Goal: Task Accomplishment & Management: Use online tool/utility

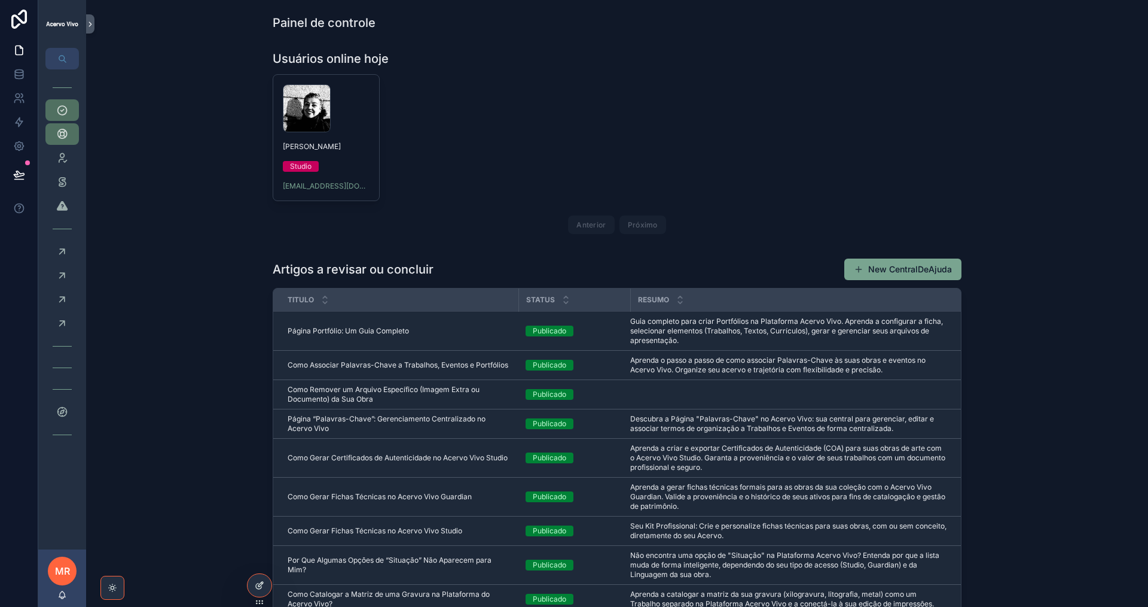
click at [254, 586] on div at bounding box center [260, 585] width 24 height 23
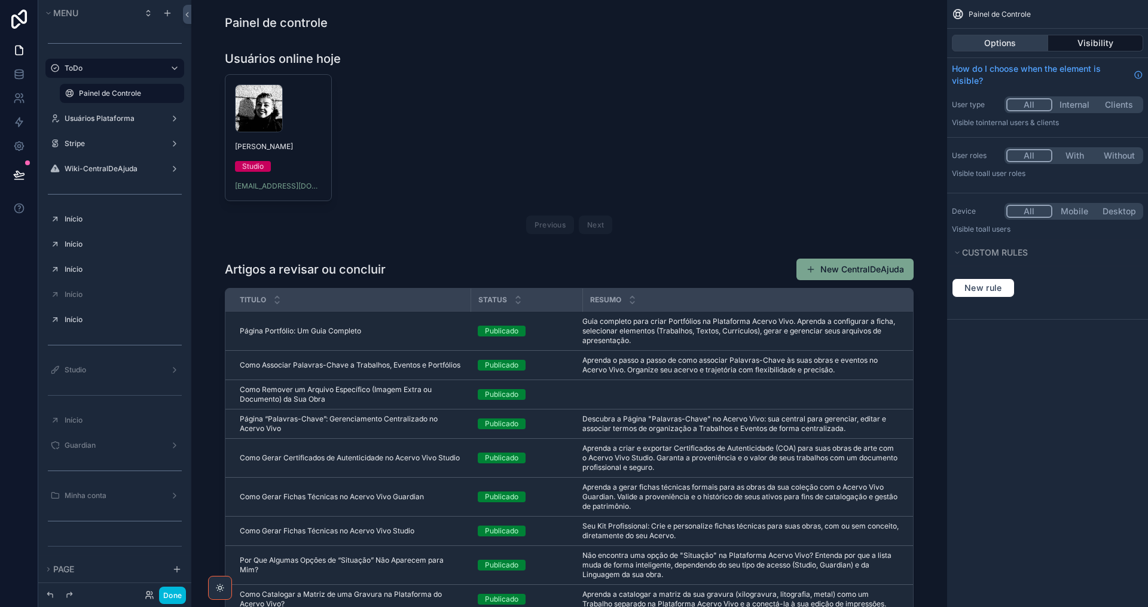
click at [998, 41] on button "Options" at bounding box center [1000, 43] width 96 height 17
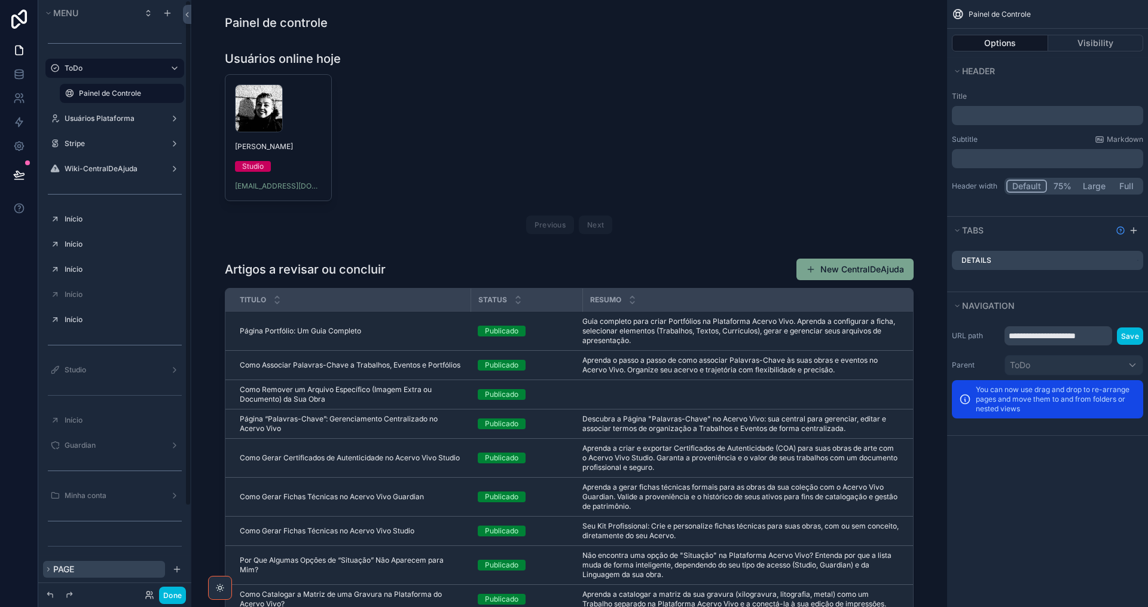
click at [50, 569] on icon "scrollable content" at bounding box center [49, 569] width 2 height 4
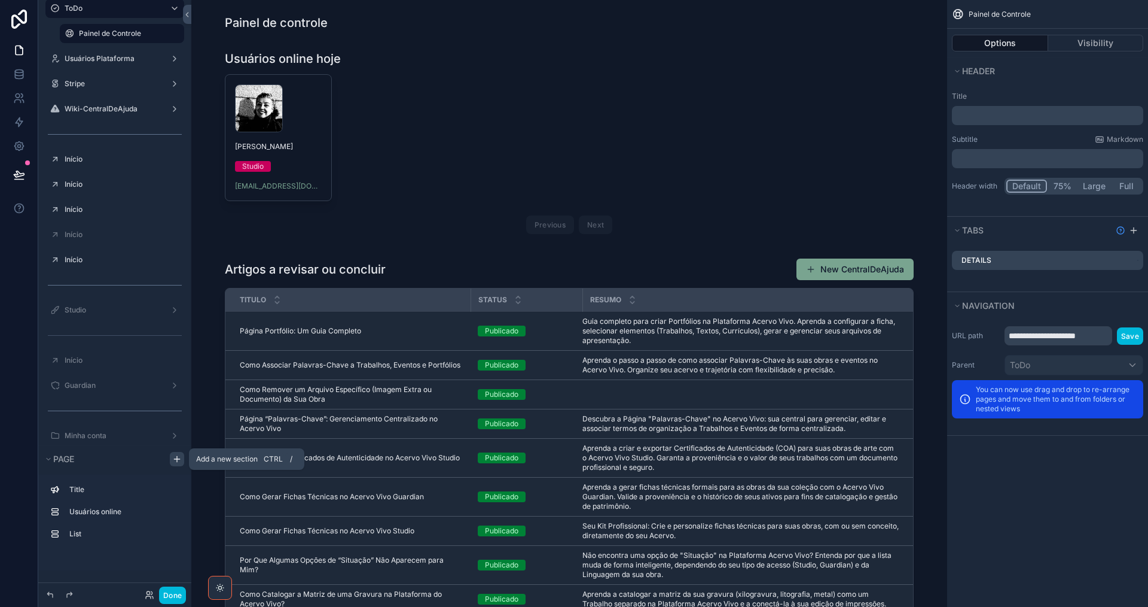
click at [180, 457] on icon "scrollable content" at bounding box center [177, 459] width 10 height 10
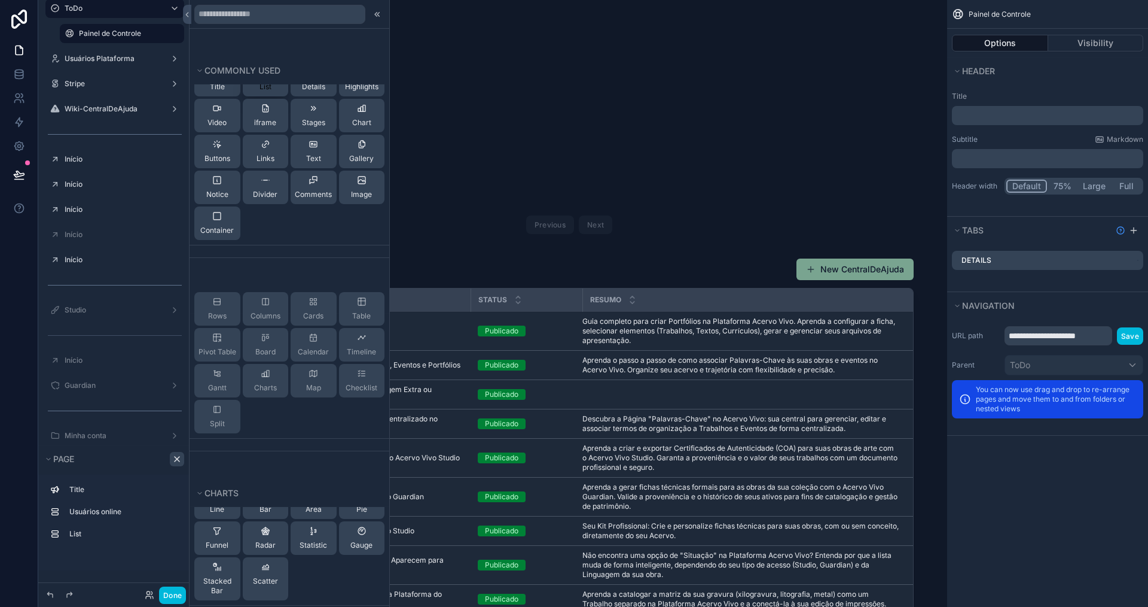
click at [265, 91] on span "List" at bounding box center [266, 87] width 12 height 10
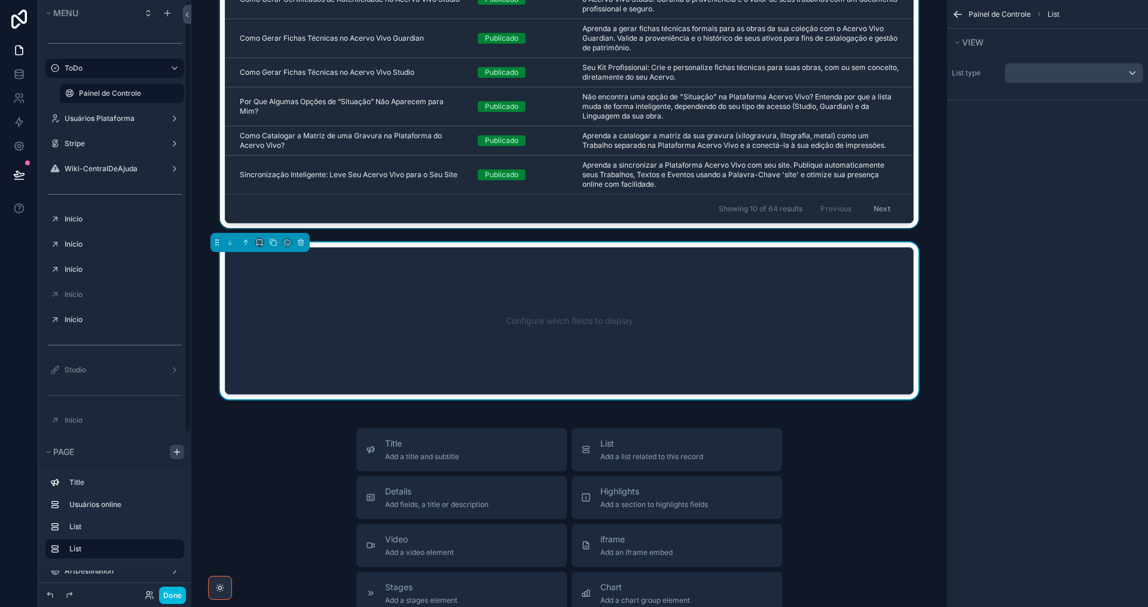
scroll to position [476, 0]
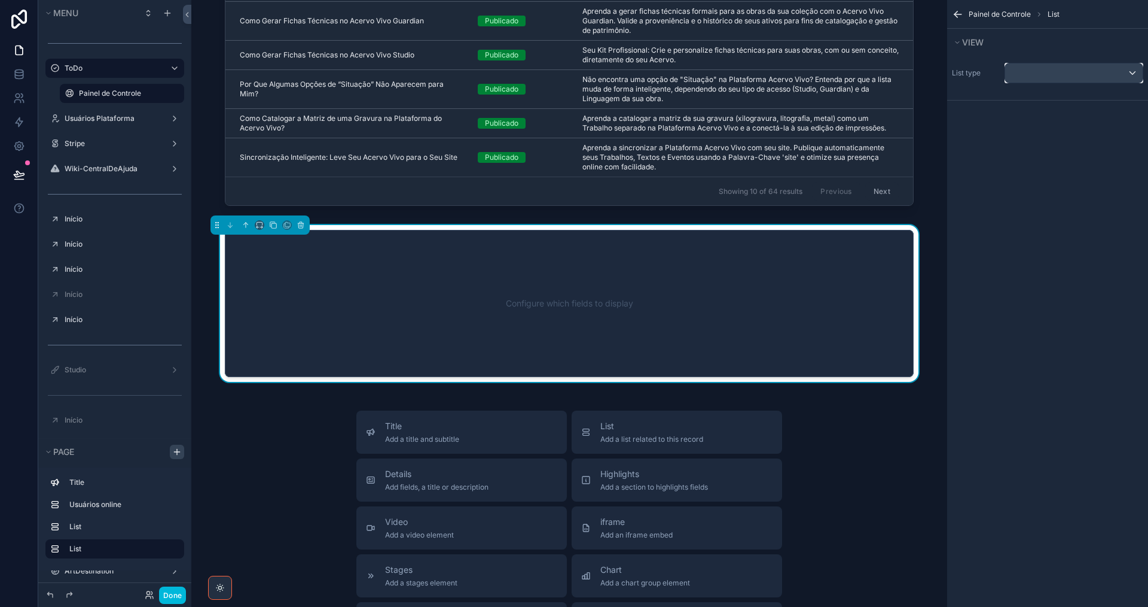
click at [1094, 74] on div "scrollable content" at bounding box center [1074, 72] width 138 height 19
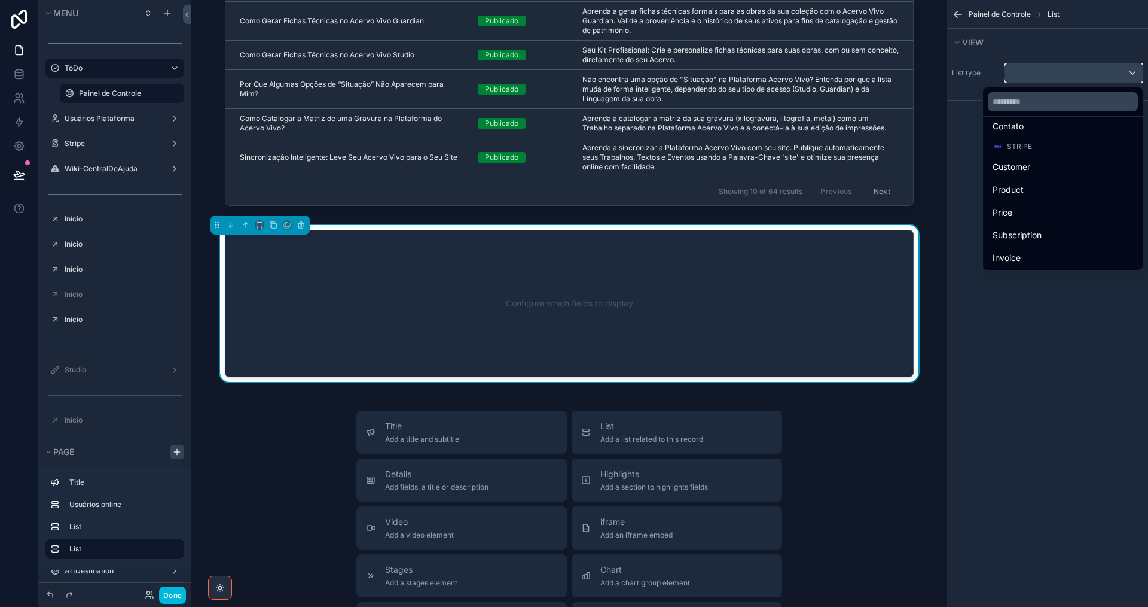
scroll to position [1197, 0]
click at [1072, 174] on div "Customer" at bounding box center [1063, 166] width 155 height 22
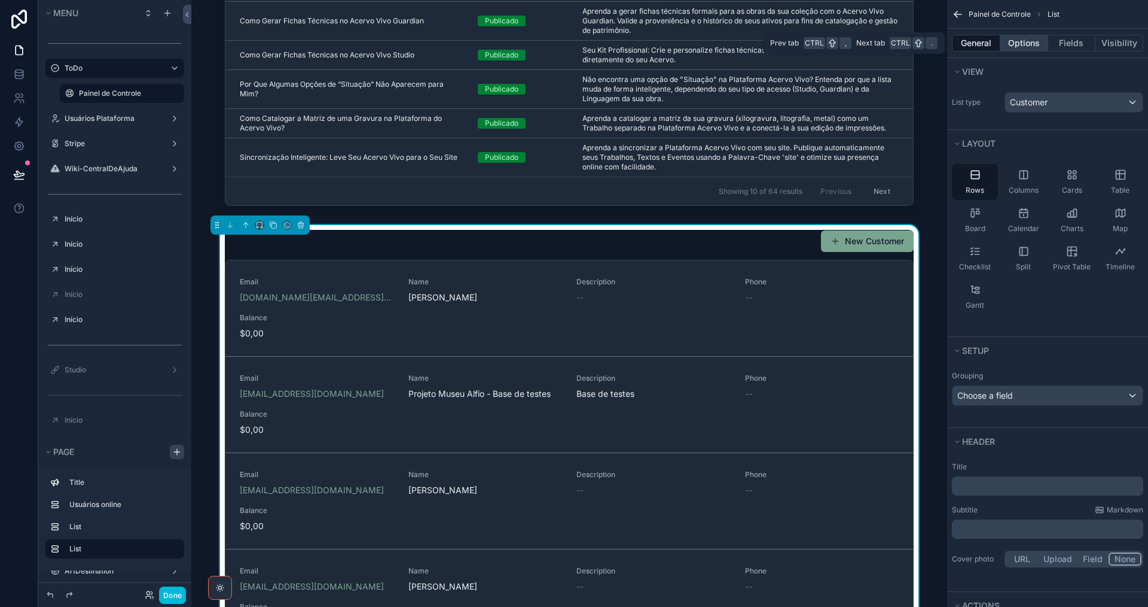
click at [1029, 44] on button "Options" at bounding box center [1025, 43] width 48 height 17
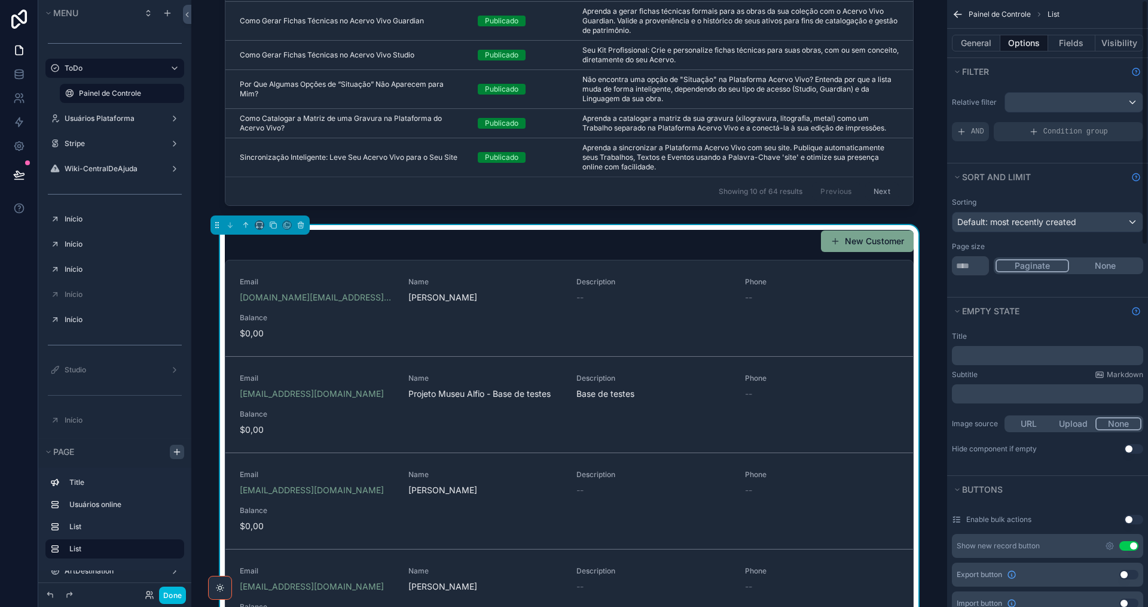
click at [1127, 549] on button "Use setting" at bounding box center [1129, 546] width 19 height 10
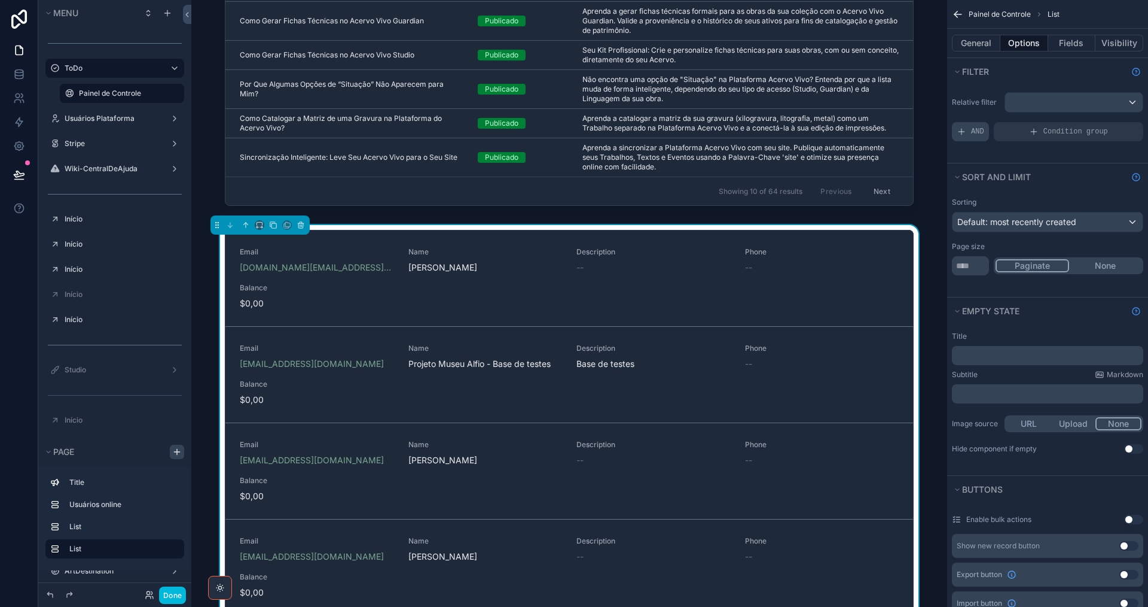
click at [967, 135] on div "AND" at bounding box center [970, 131] width 37 height 19
click at [0, 0] on icon "scrollable content" at bounding box center [0, 0] width 0 height 0
click at [845, 117] on span "Select a field" at bounding box center [831, 113] width 51 height 10
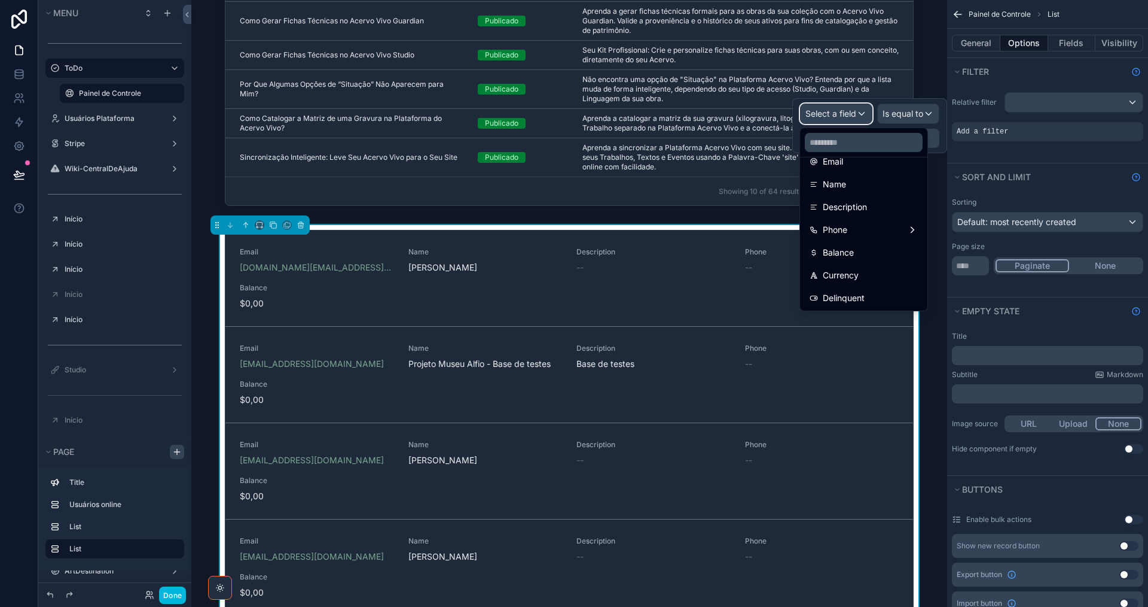
scroll to position [120, 0]
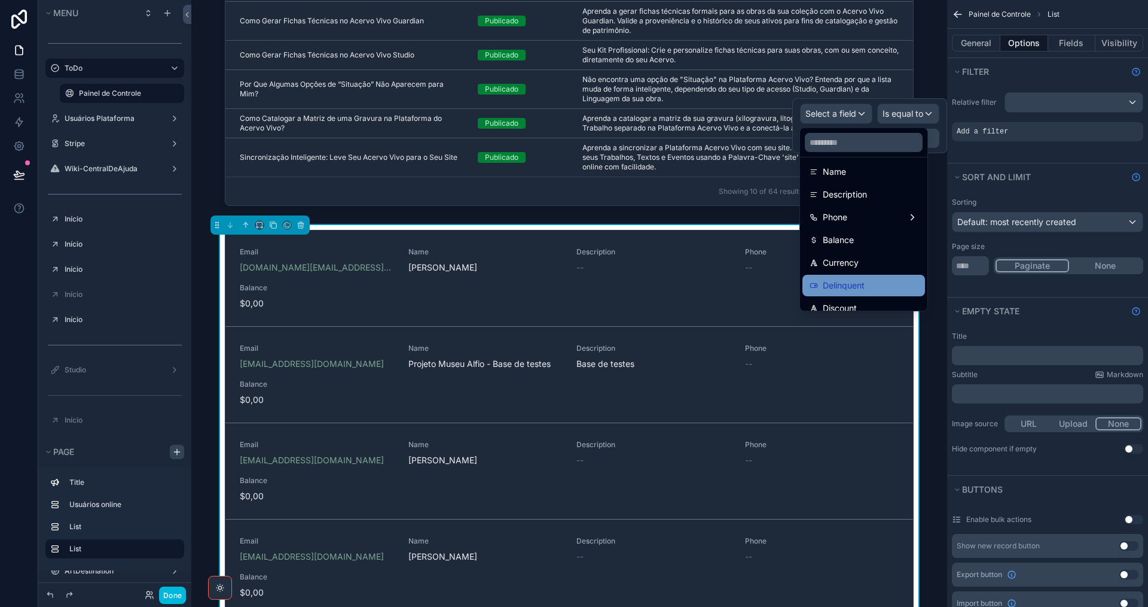
click at [877, 289] on div "Delinquent" at bounding box center [864, 285] width 108 height 14
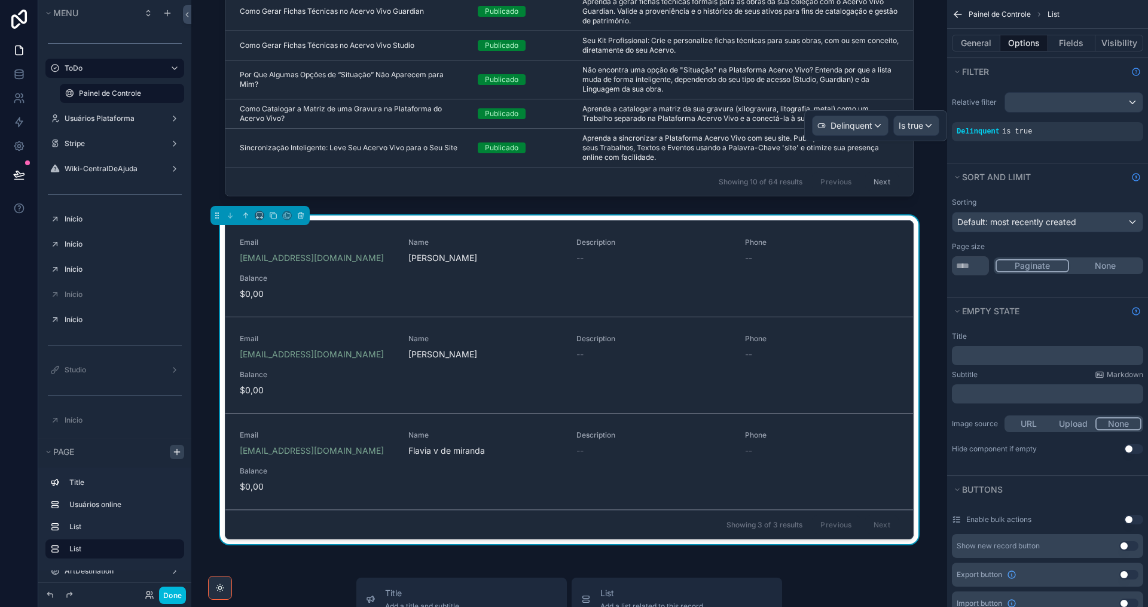
scroll to position [476, 0]
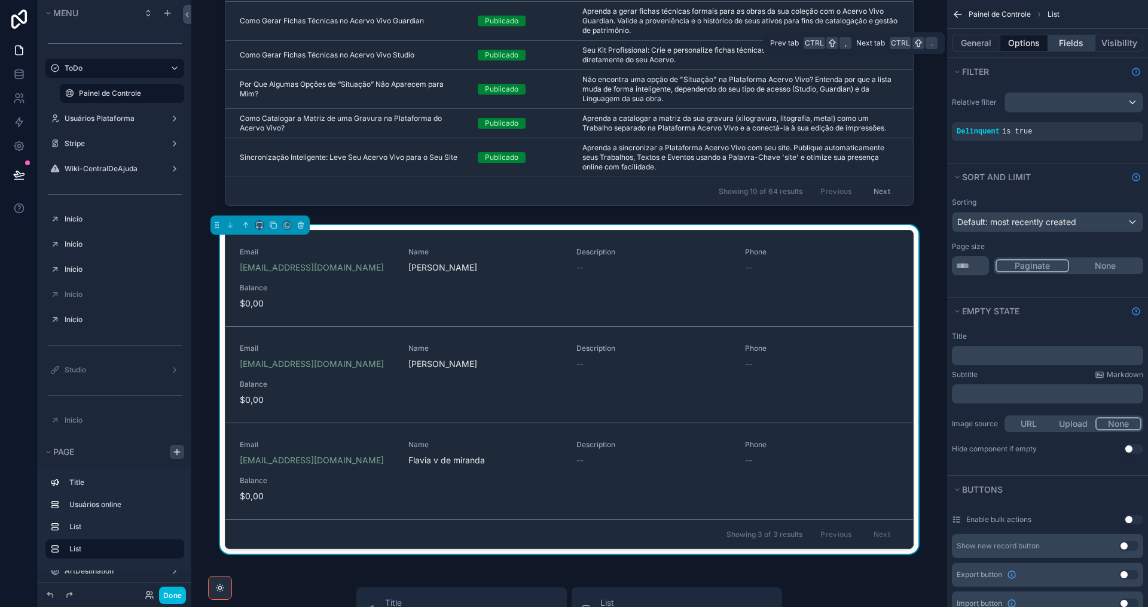
click at [1068, 44] on button "Fields" at bounding box center [1073, 43] width 48 height 17
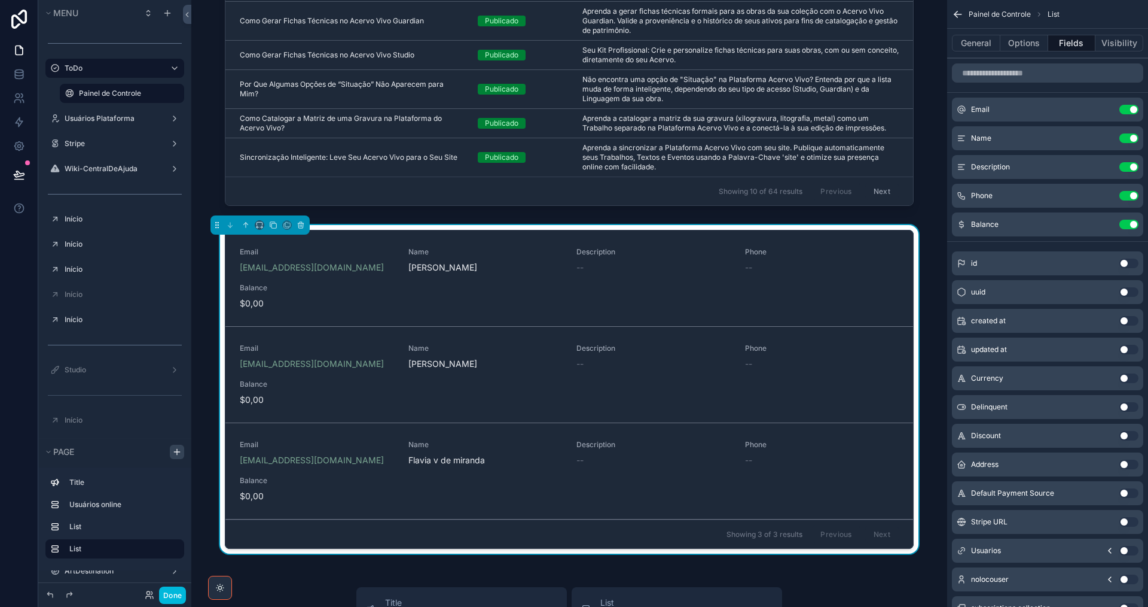
click at [1124, 167] on button "Use setting" at bounding box center [1129, 167] width 19 height 10
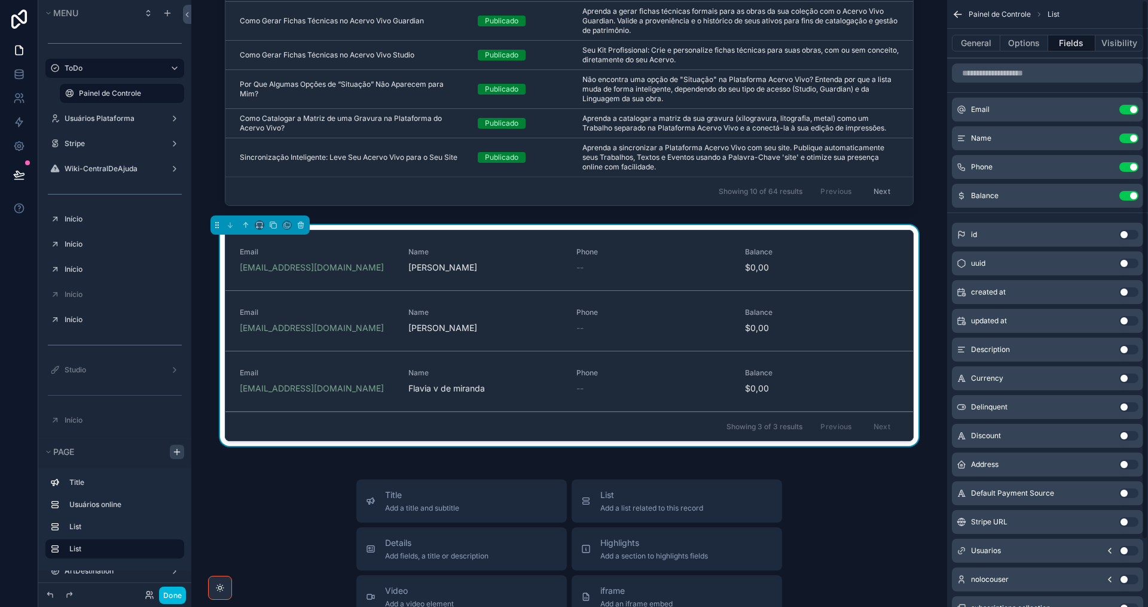
click at [1124, 167] on button "Use setting" at bounding box center [1129, 167] width 19 height 10
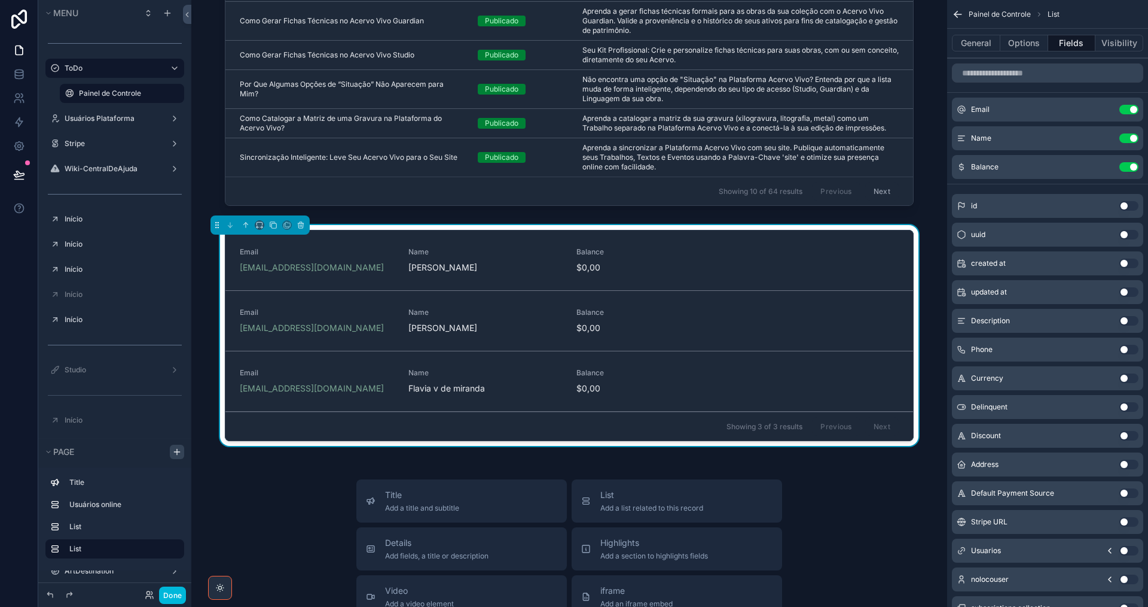
click at [1121, 167] on button "Use setting" at bounding box center [1129, 167] width 19 height 10
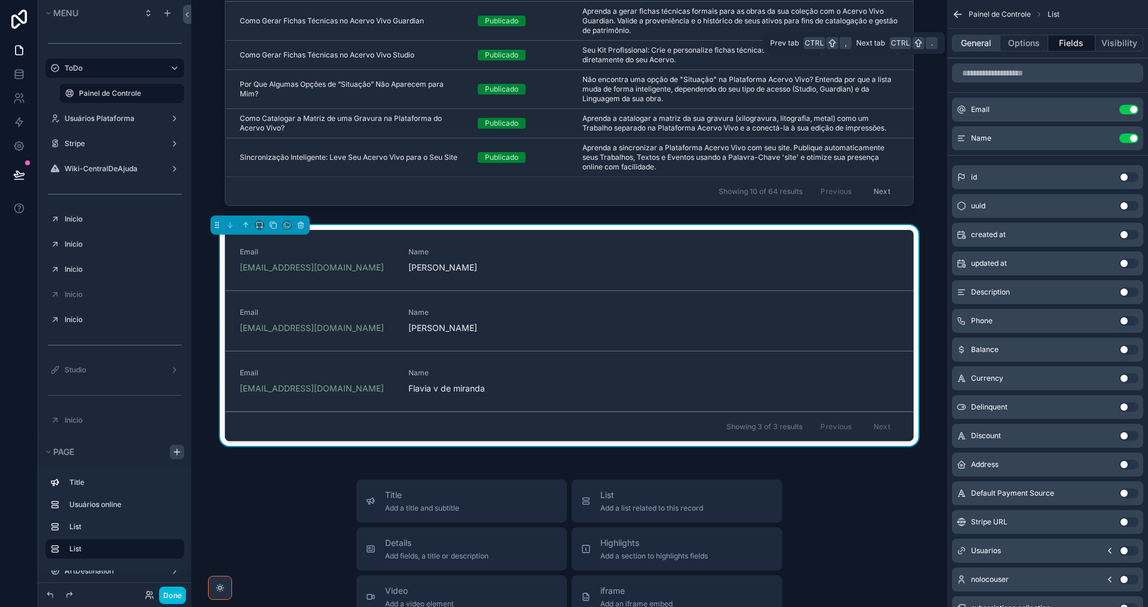
click at [976, 42] on button "General" at bounding box center [976, 43] width 48 height 17
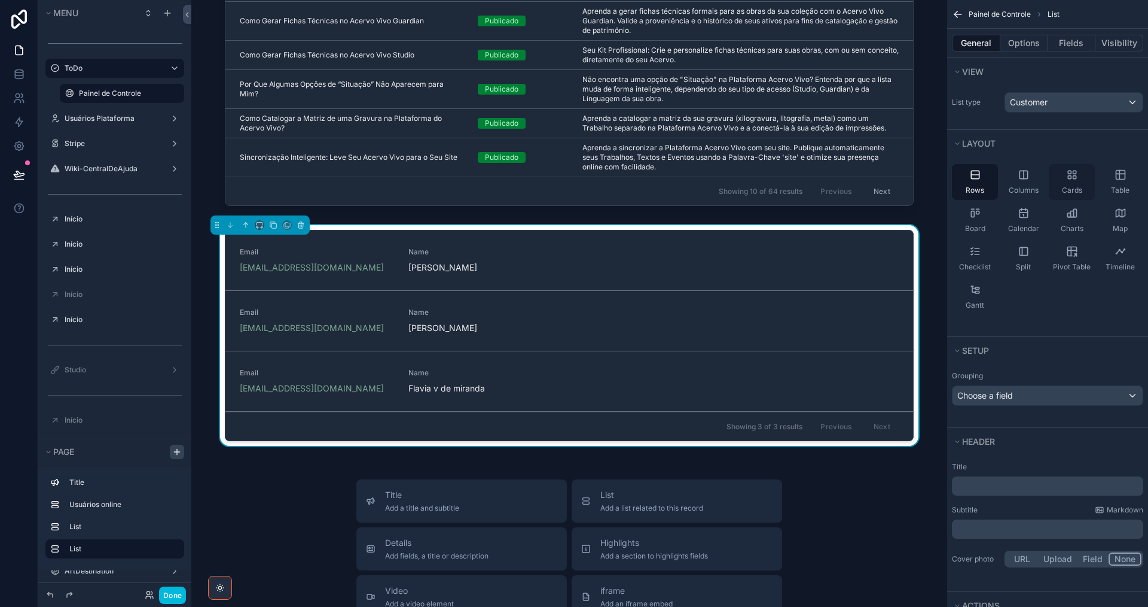
click at [1075, 176] on icon "scrollable content" at bounding box center [1074, 177] width 3 height 3
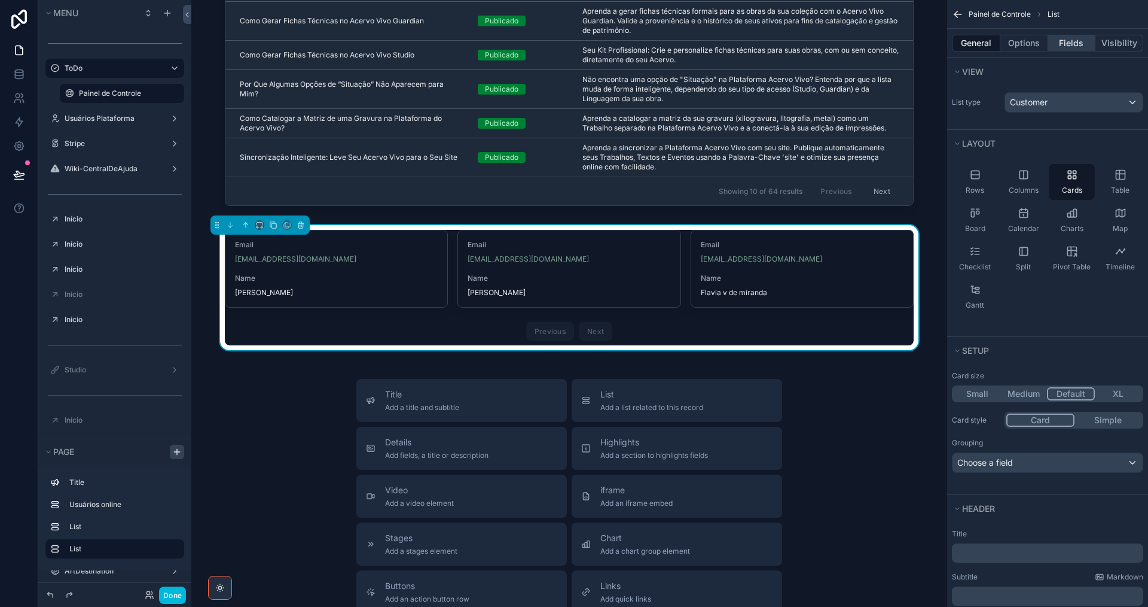
click at [1075, 40] on button "Fields" at bounding box center [1073, 43] width 48 height 17
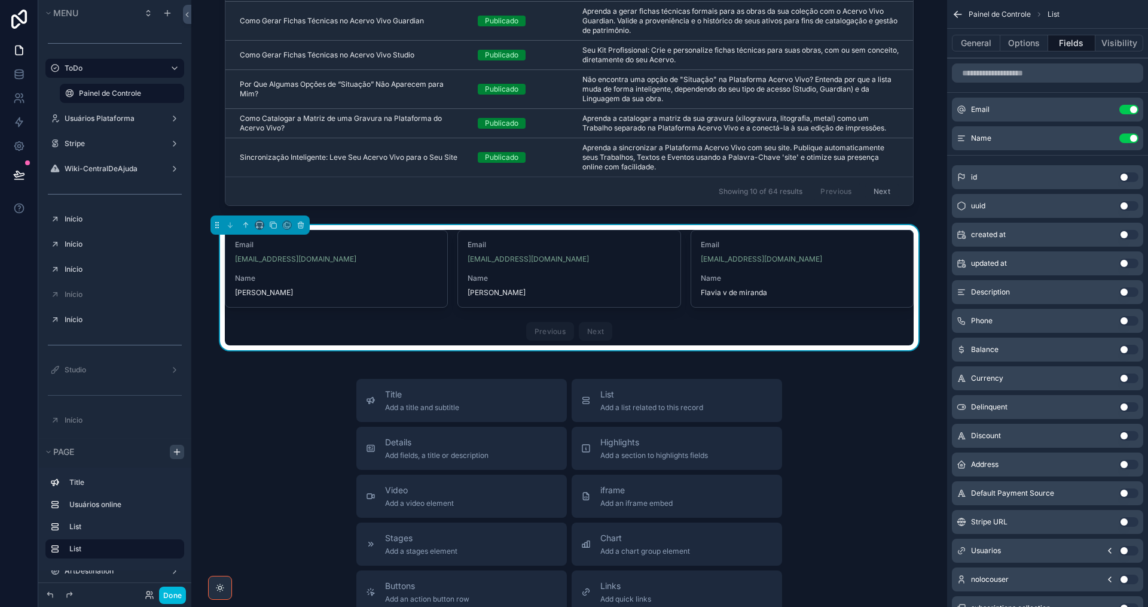
click at [0, 0] on icon "scrollable content" at bounding box center [0, 0] width 0 height 0
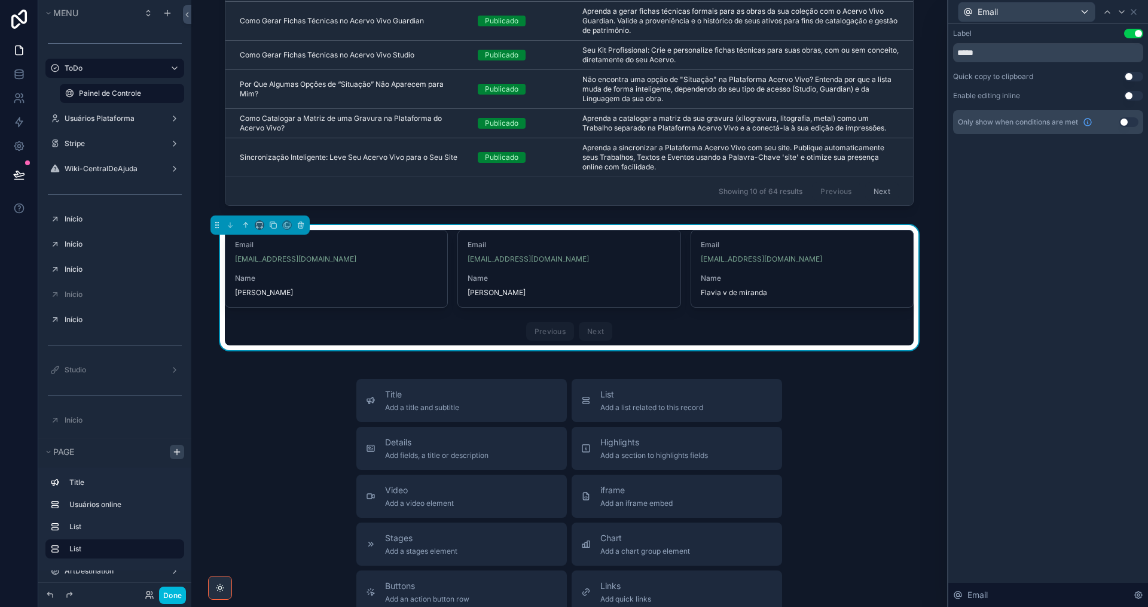
click at [1130, 33] on button "Use setting" at bounding box center [1133, 34] width 19 height 10
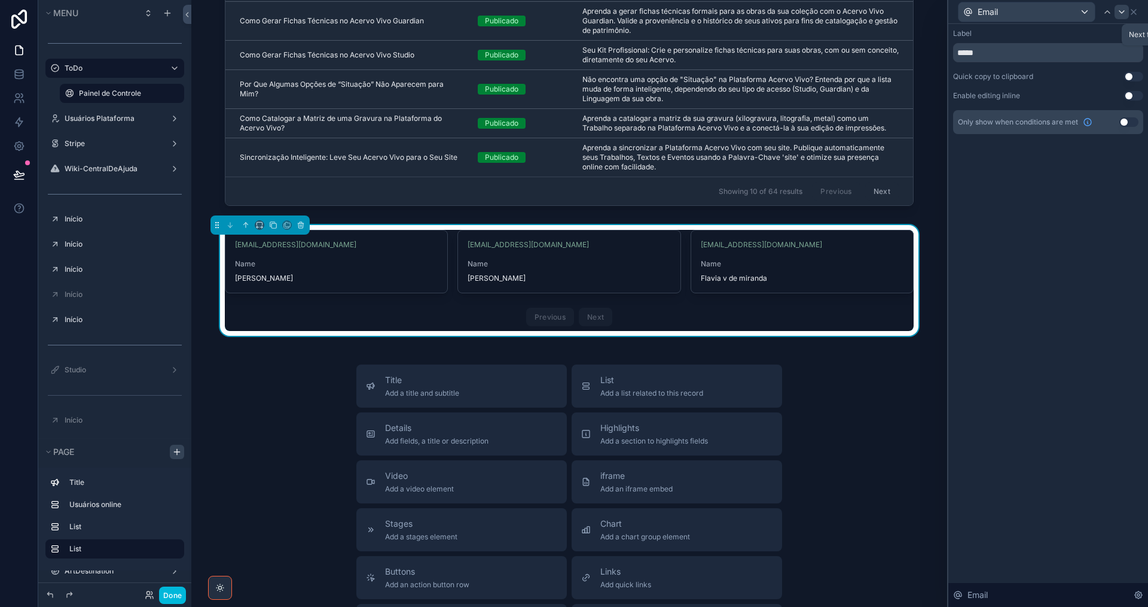
click at [1122, 11] on icon at bounding box center [1122, 12] width 10 height 10
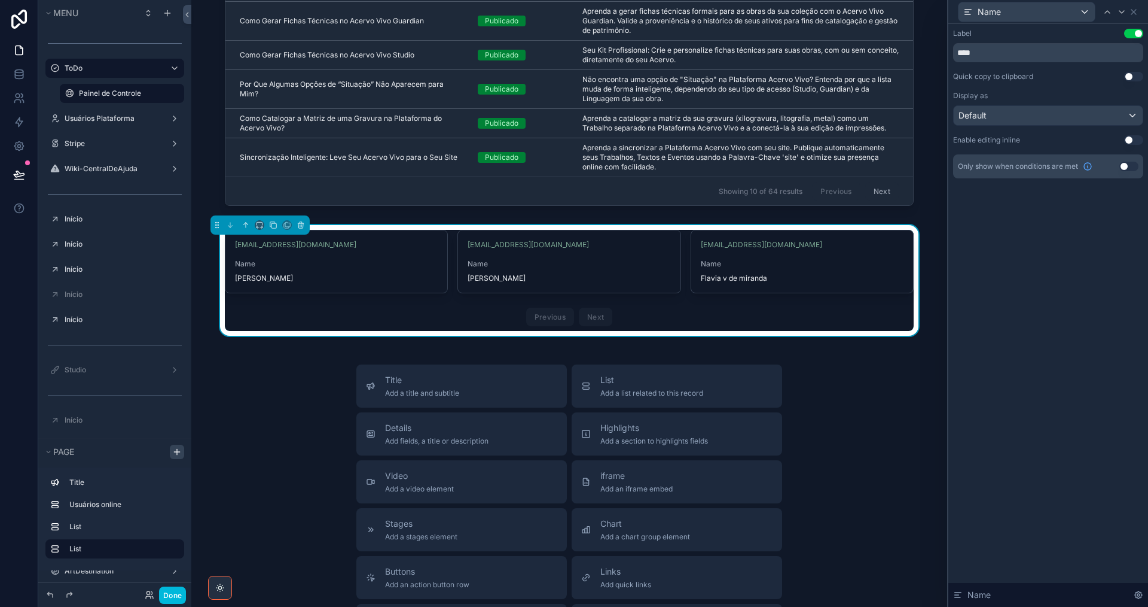
click at [1125, 32] on button "Use setting" at bounding box center [1133, 34] width 19 height 10
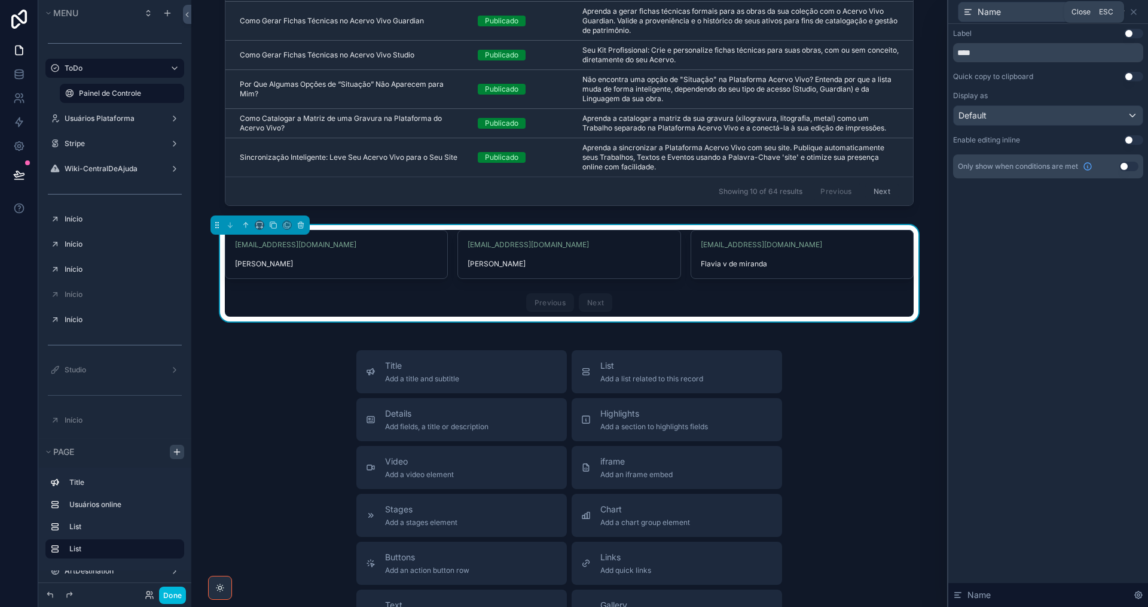
click at [1135, 13] on icon at bounding box center [1134, 12] width 5 height 5
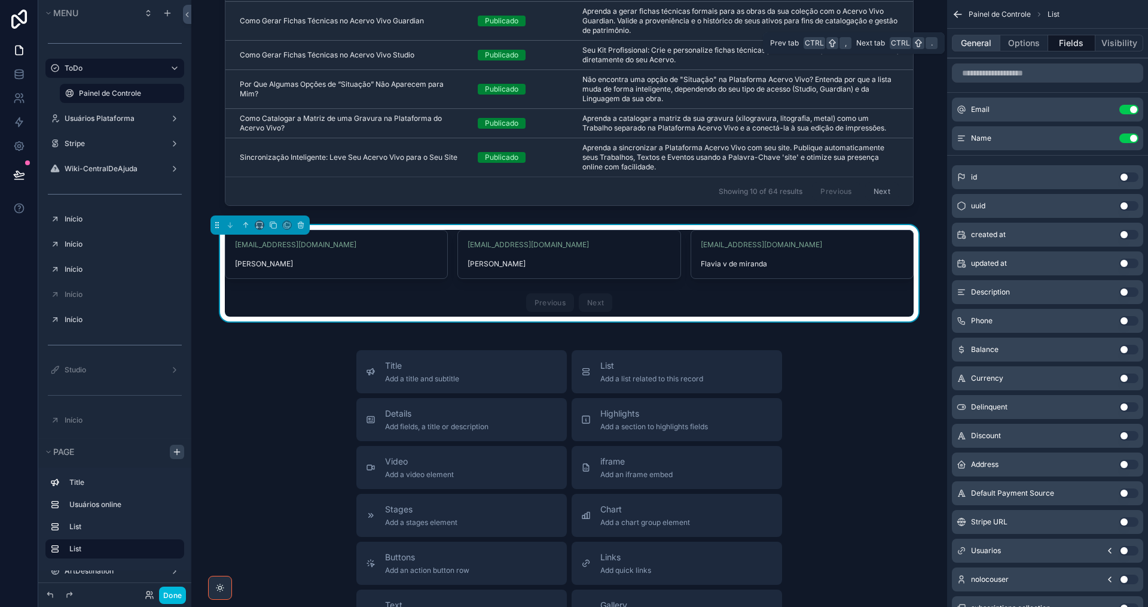
click at [979, 40] on button "General" at bounding box center [976, 43] width 48 height 17
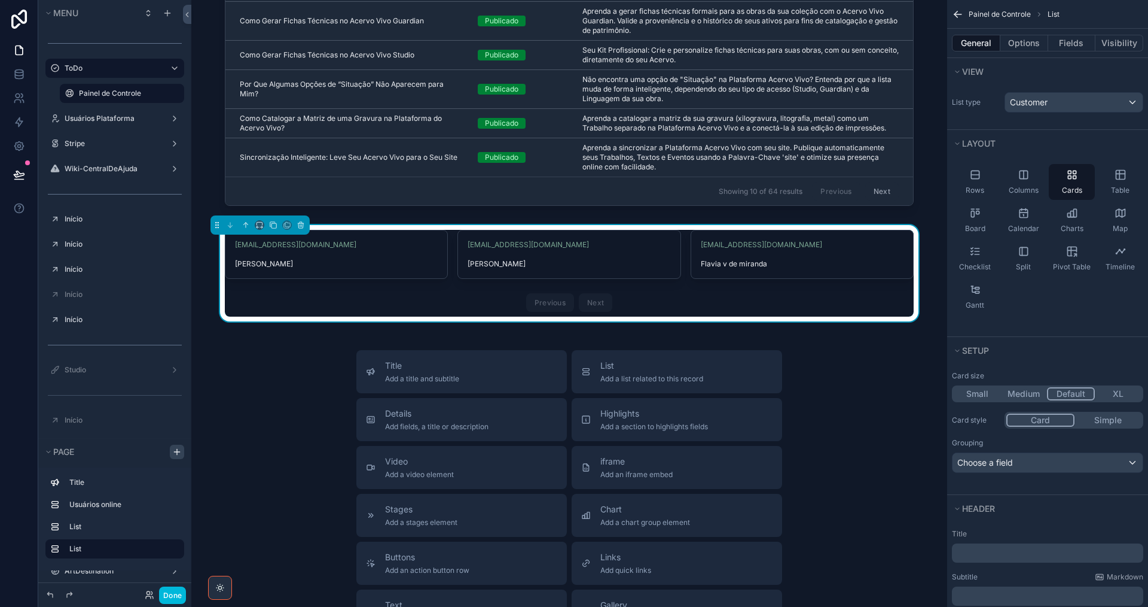
click at [1021, 552] on p "﻿" at bounding box center [1049, 553] width 184 height 12
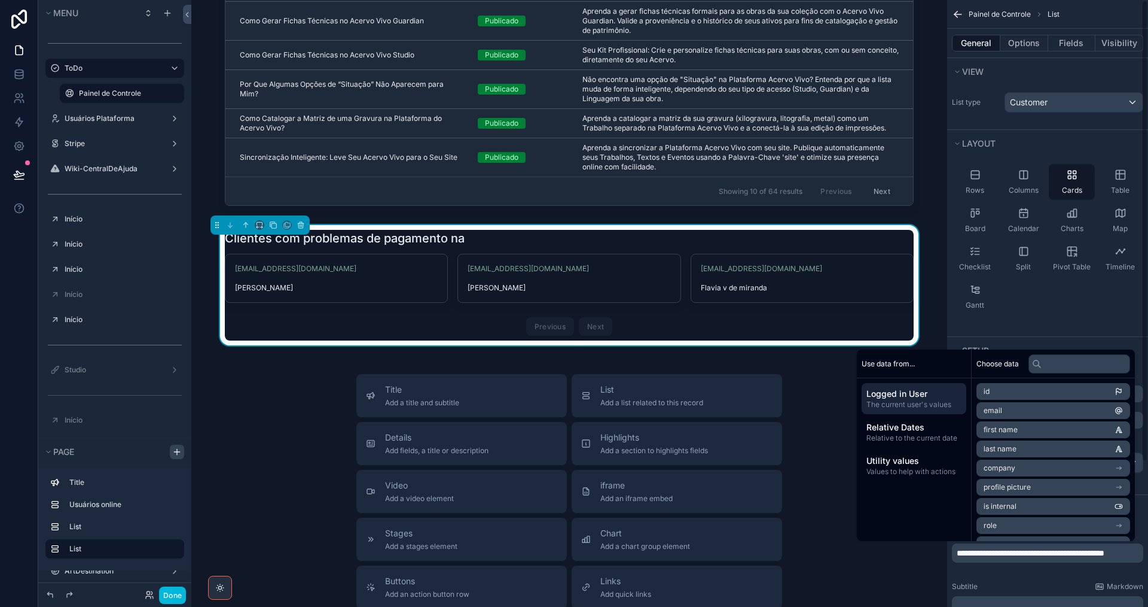
scroll to position [0, 0]
click at [845, 571] on div "Title Add a title and subtitle List Add a list related to this record Details A…" at bounding box center [569, 587] width 737 height 426
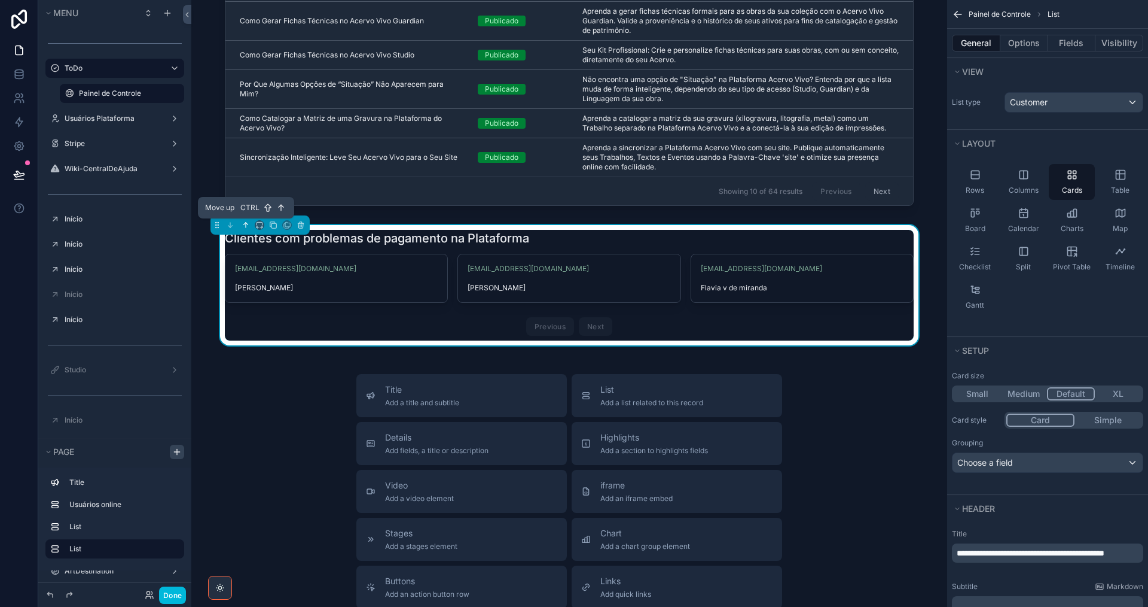
click at [251, 224] on button "scrollable content" at bounding box center [245, 224] width 13 height 13
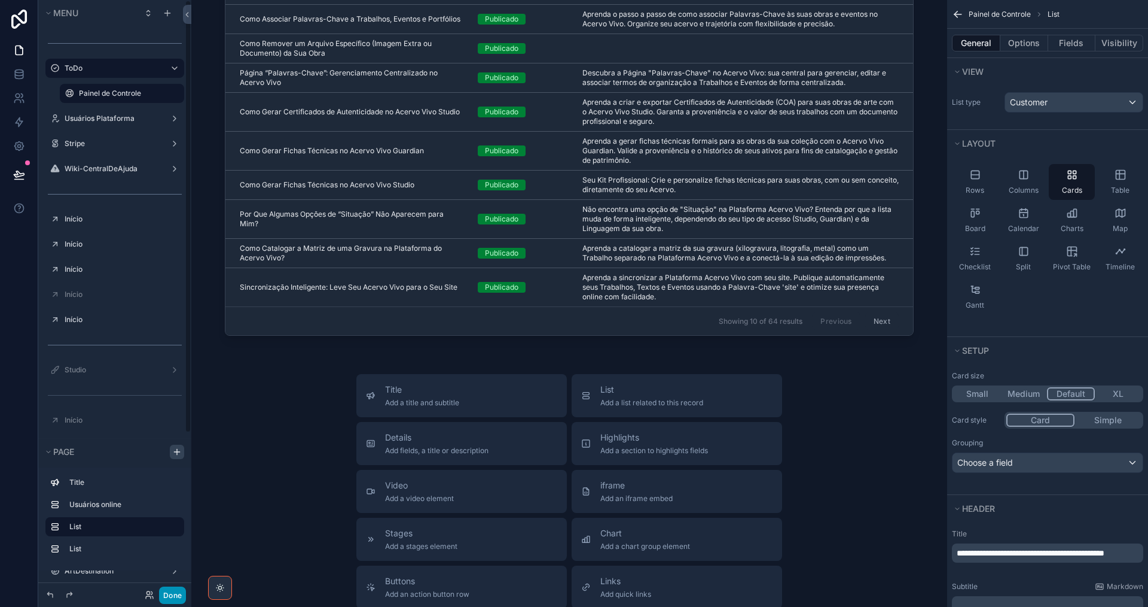
click at [164, 598] on button "Done" at bounding box center [172, 594] width 27 height 17
